Goal: Register for event/course

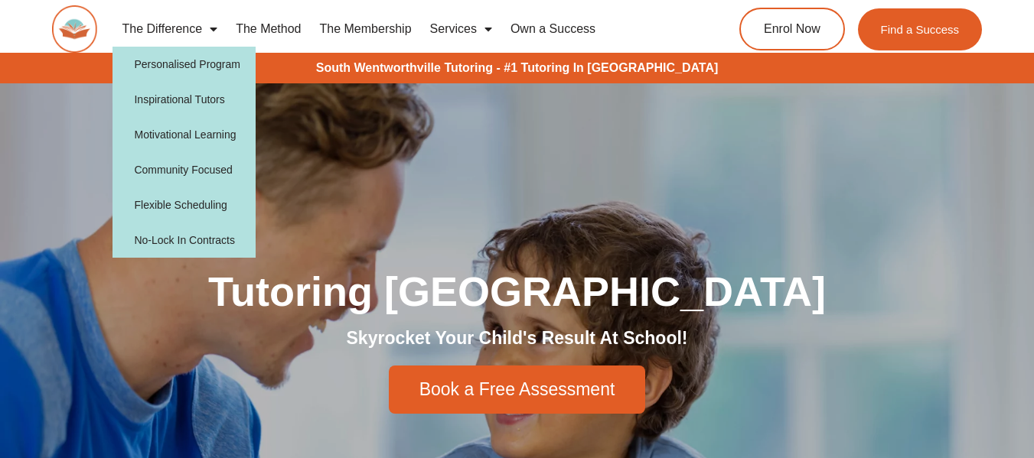
click at [217, 35] on span "Menu" at bounding box center [209, 29] width 15 height 28
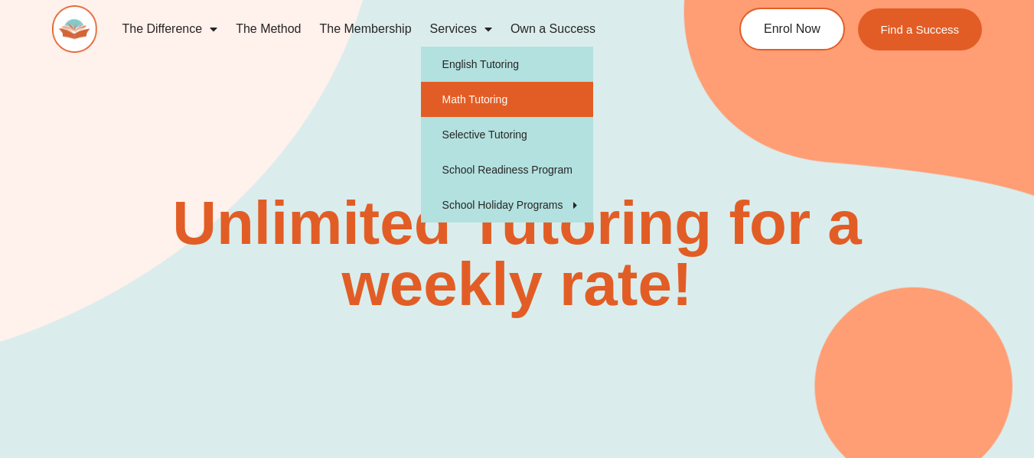
click at [461, 99] on link "Math Tutoring" at bounding box center [507, 99] width 172 height 35
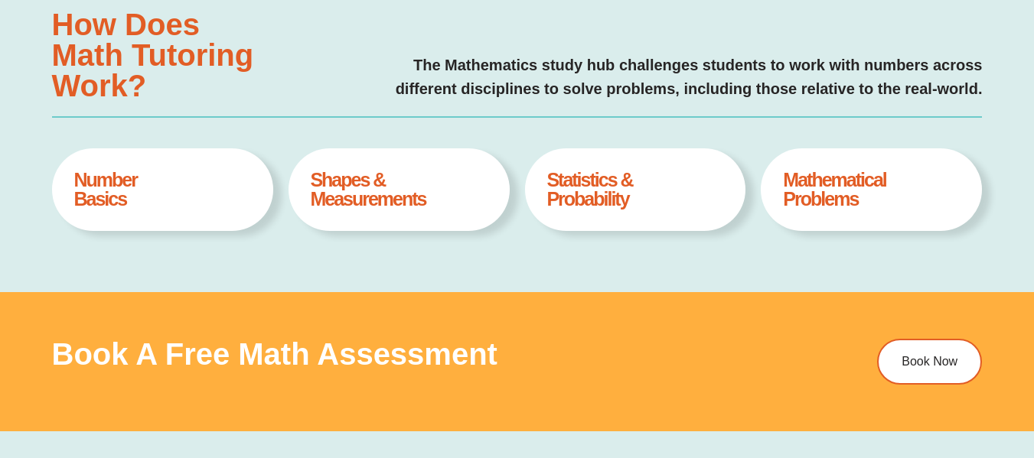
type input "*"
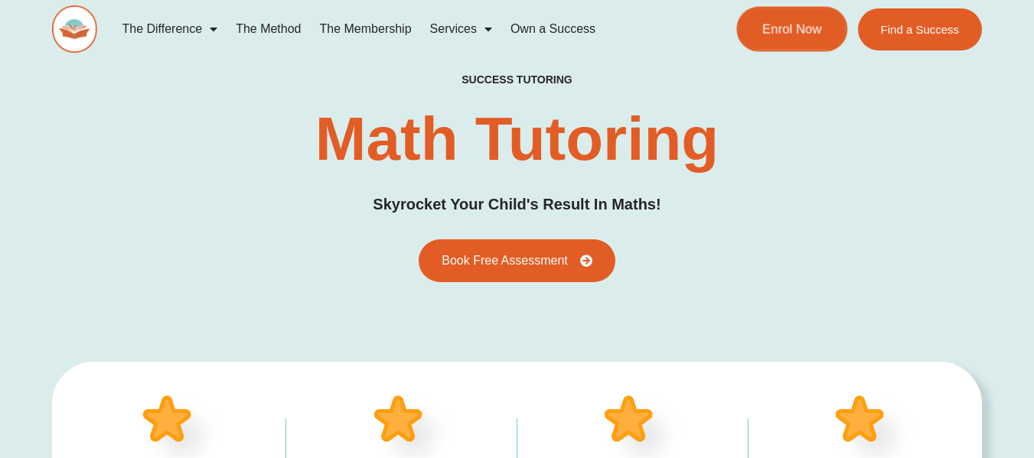
click at [760, 28] on link "Enrol Now" at bounding box center [792, 29] width 111 height 45
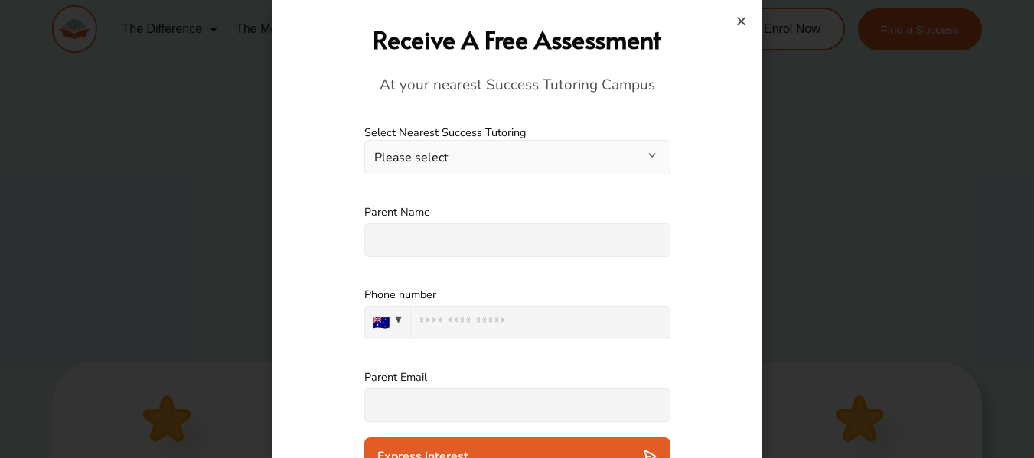
click at [740, 28] on div "Receive A Free Assessment At your nearest Success Tutoring Campus" at bounding box center [517, 59] width 474 height 103
click at [651, 153] on button "Please select" at bounding box center [517, 157] width 306 height 34
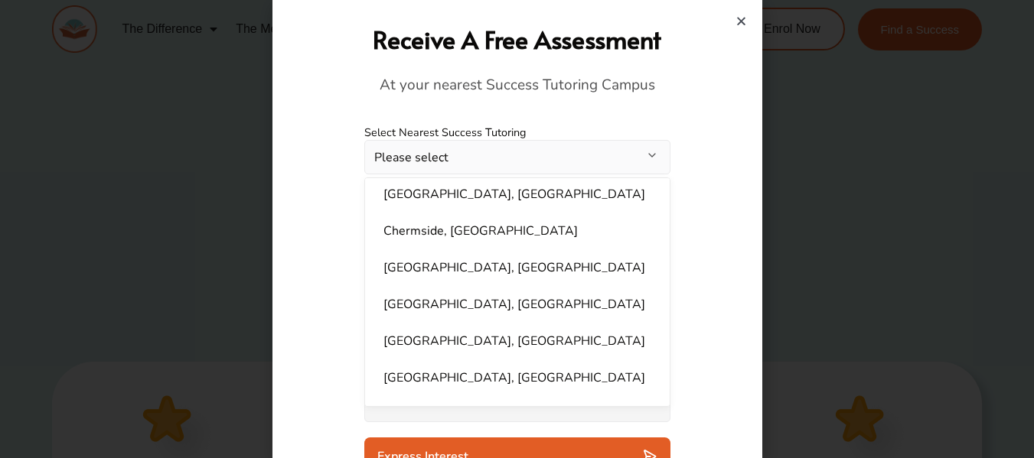
scroll to position [230, 0]
click at [475, 145] on button "Please select" at bounding box center [517, 157] width 306 height 34
